Goal: Register for event/course

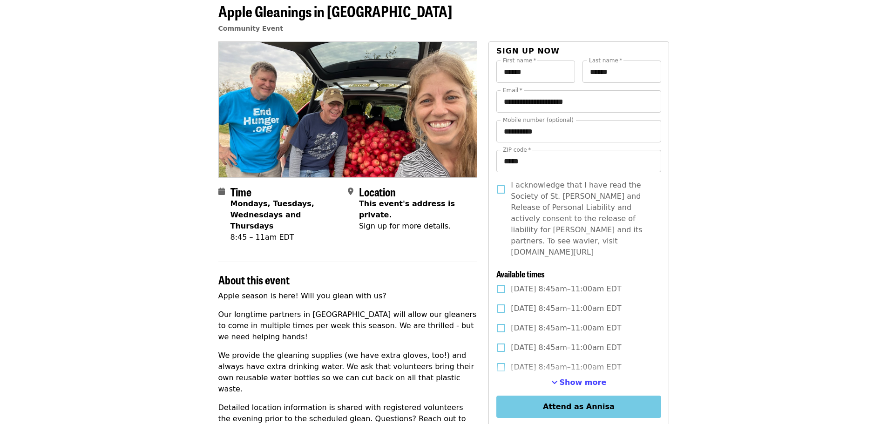
scroll to position [47, 0]
click at [574, 378] on span "Show more" at bounding box center [583, 382] width 47 height 9
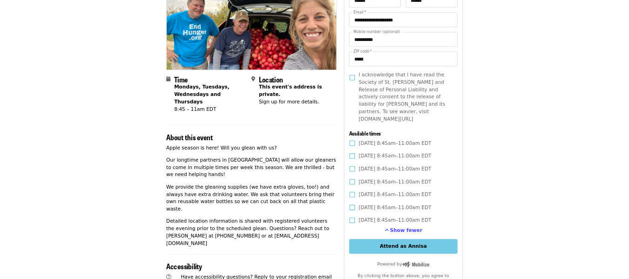
scroll to position [186, 0]
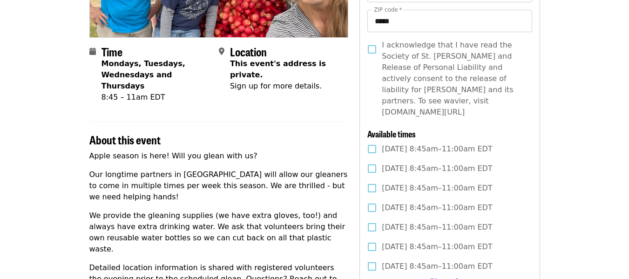
click at [576, 97] on article "Apple Gleanings in [GEOGRAPHIC_DATA] Community Event Time Mondays, Tuesdays, We…" at bounding box center [314, 243] width 629 height 777
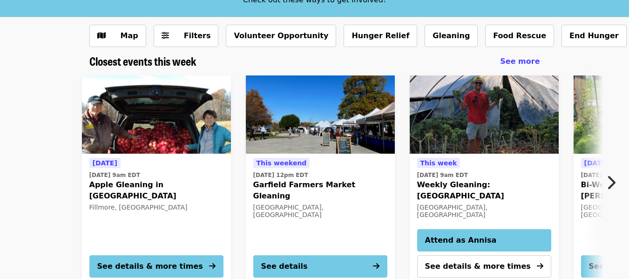
scroll to position [93, 0]
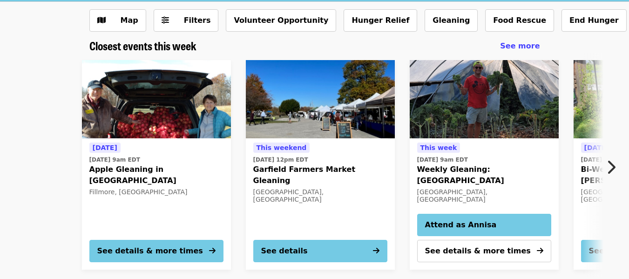
click at [610, 166] on icon "chevron-right icon" at bounding box center [610, 167] width 9 height 18
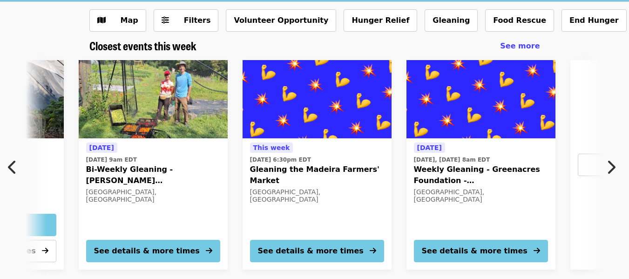
scroll to position [0, 501]
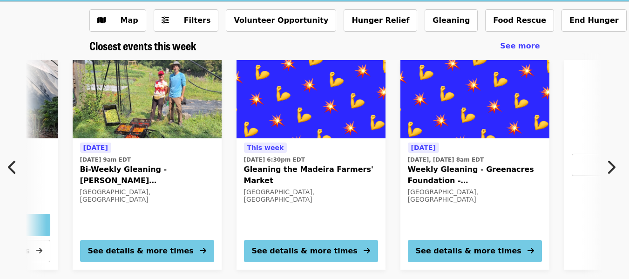
click at [11, 167] on icon "chevron-left icon" at bounding box center [12, 167] width 9 height 18
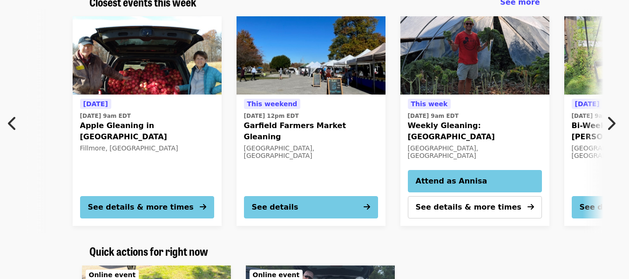
scroll to position [93, 0]
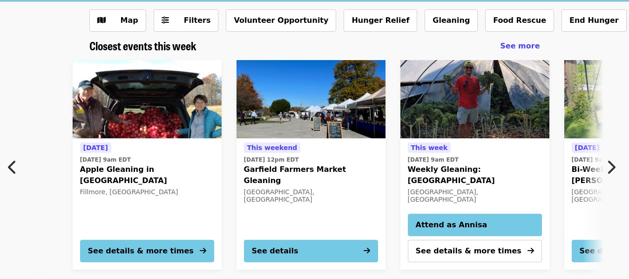
click at [107, 250] on div "See details & more times" at bounding box center [141, 250] width 106 height 11
